Goal: Transaction & Acquisition: Subscribe to service/newsletter

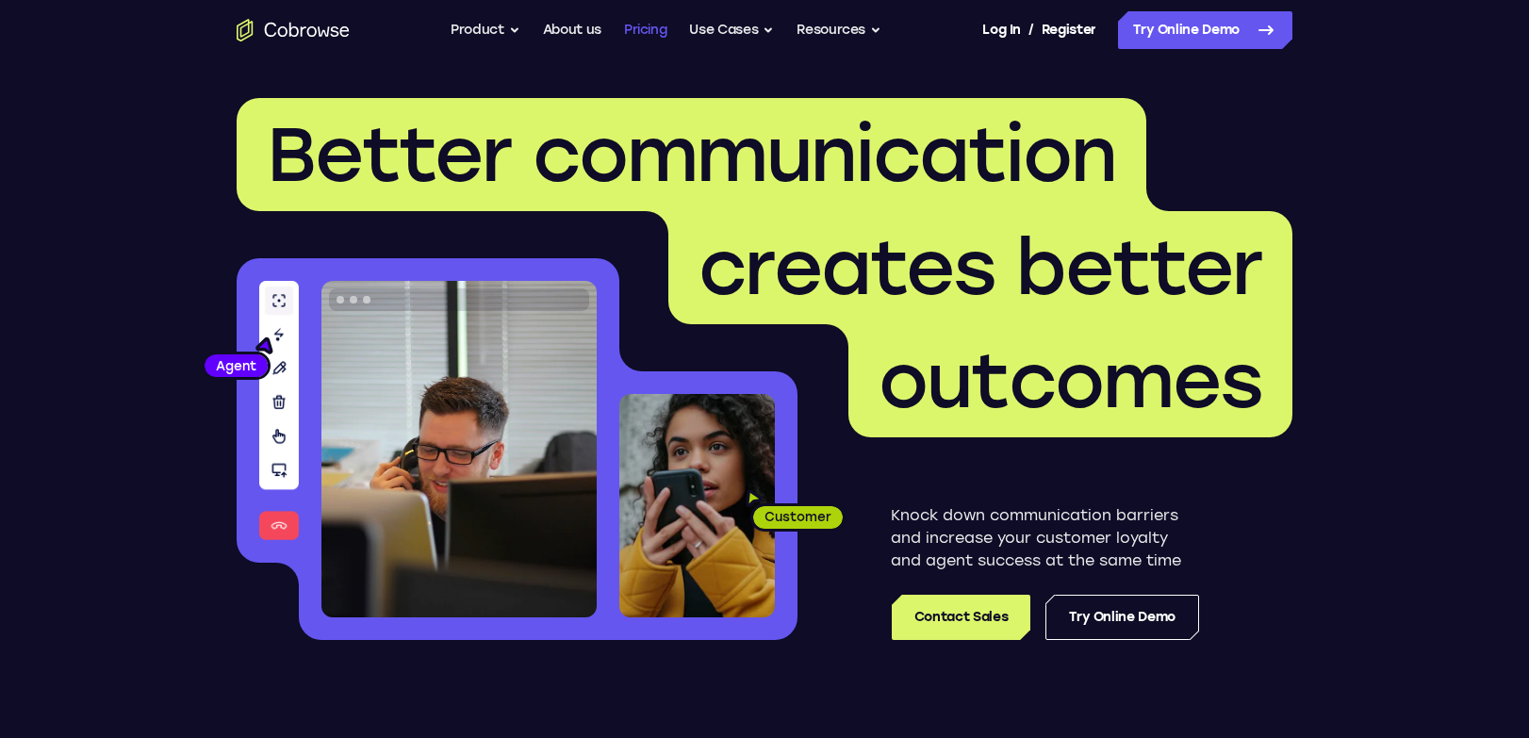
click at [650, 32] on link "Pricing" at bounding box center [645, 30] width 43 height 38
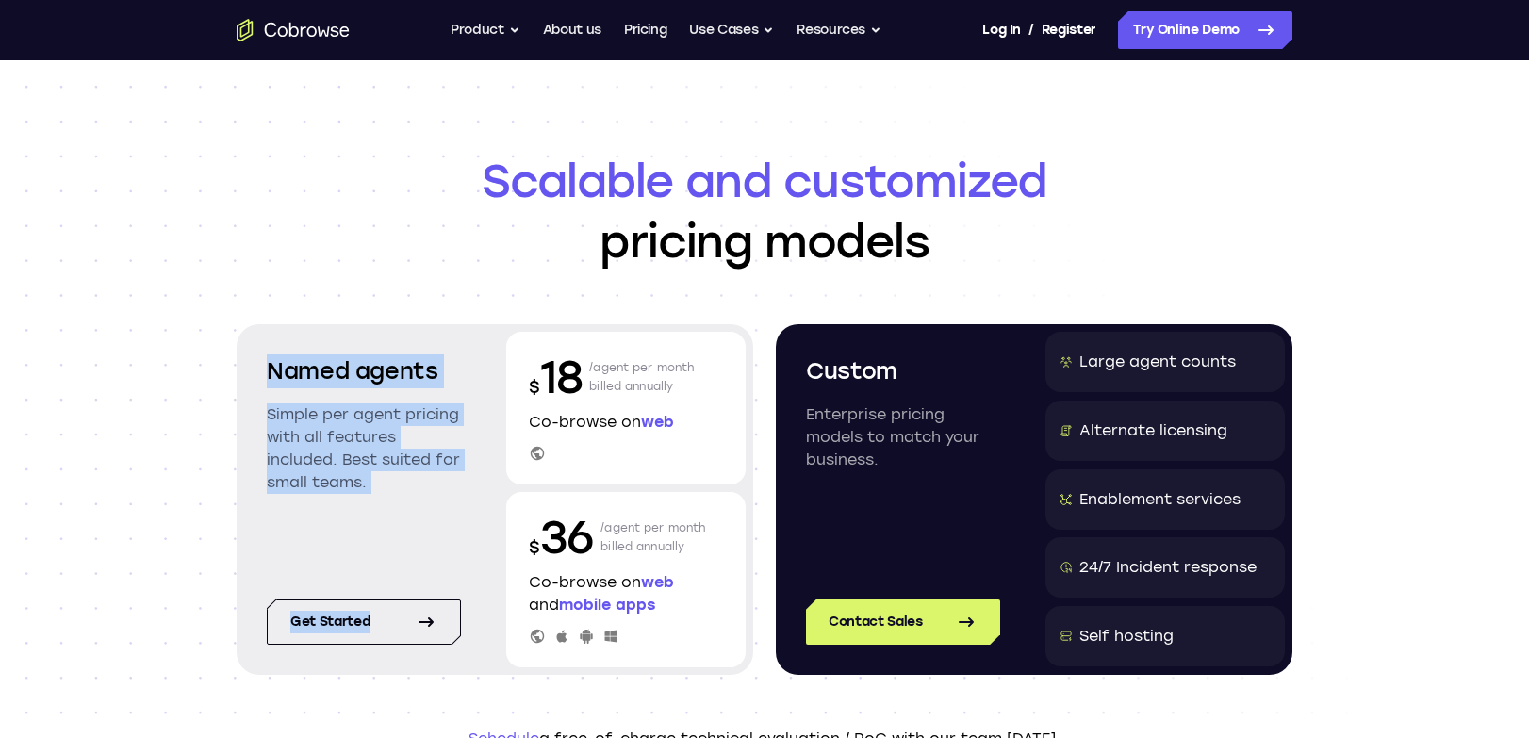
drag, startPoint x: 270, startPoint y: 365, endPoint x: 508, endPoint y: 367, distance: 238.6
click at [508, 367] on div "Named agents Simple per agent pricing with all features included. Best suited f…" at bounding box center [495, 499] width 517 height 351
click at [415, 444] on p "Simple per agent pricing with all features included. Best suited for small team…" at bounding box center [364, 449] width 194 height 91
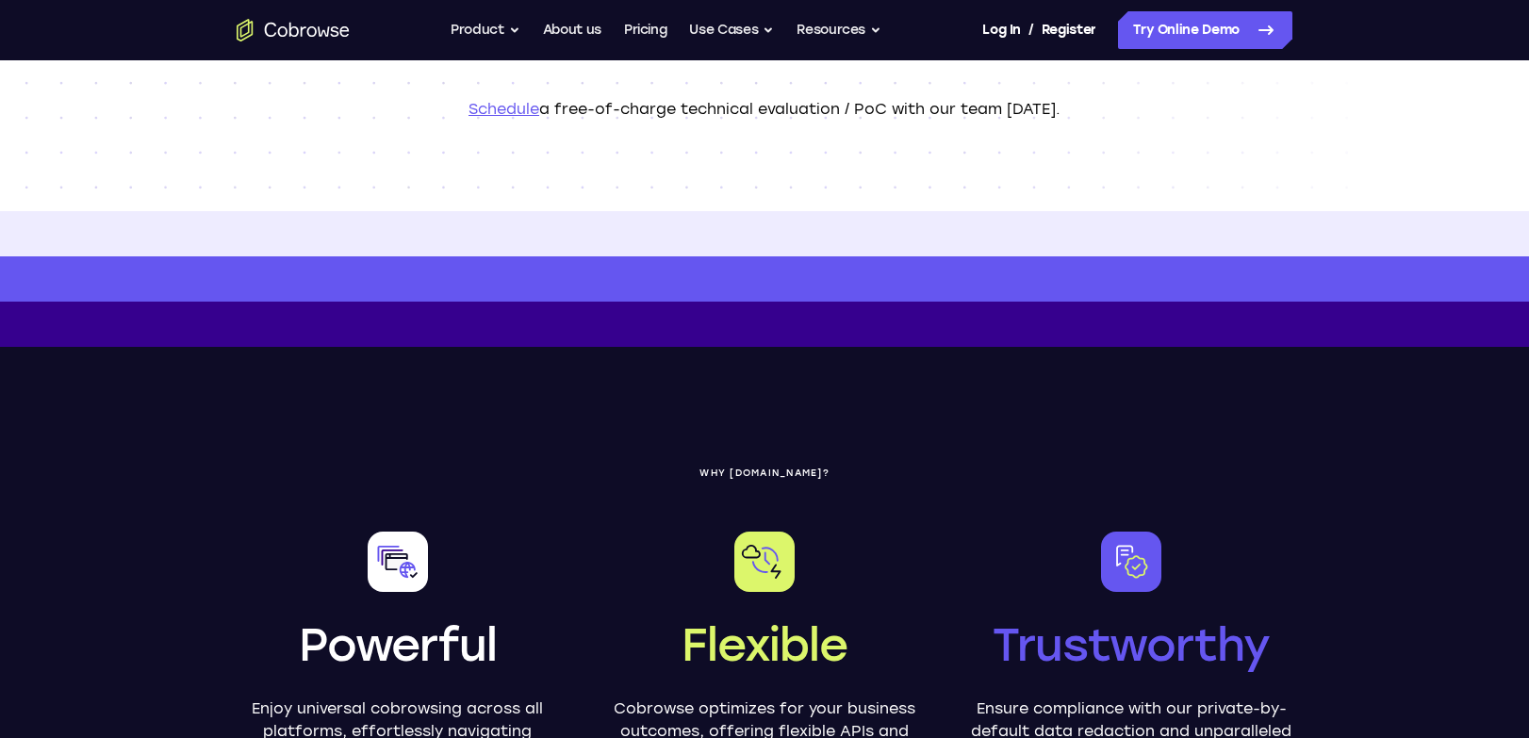
scroll to position [471, 0]
